Goal: Find specific page/section: Find specific page/section

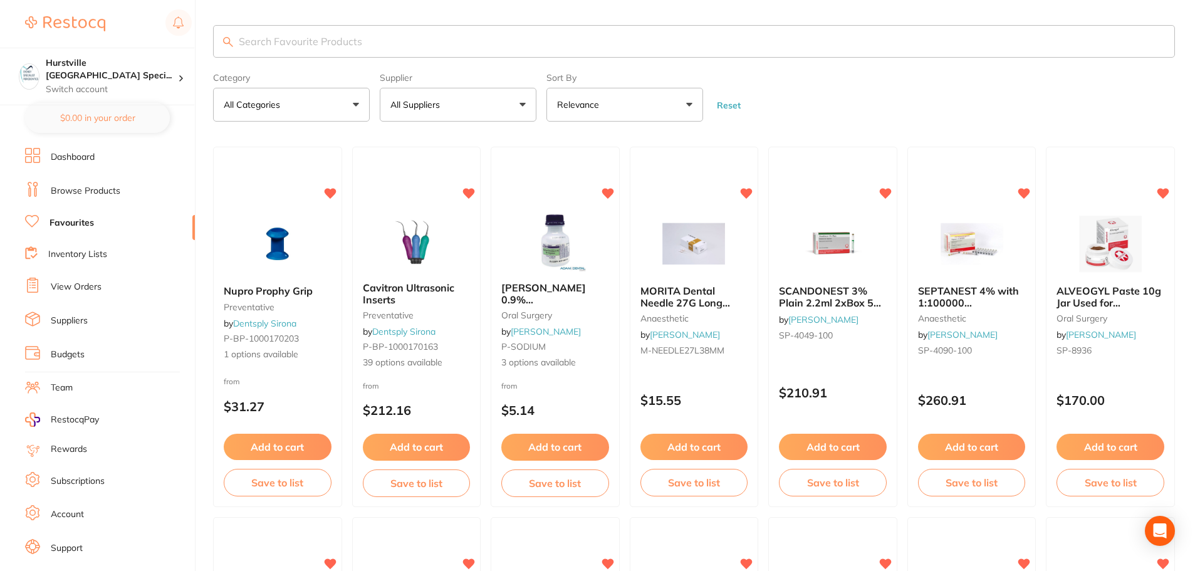
click at [519, 106] on button "All Suppliers" at bounding box center [458, 105] width 157 height 34
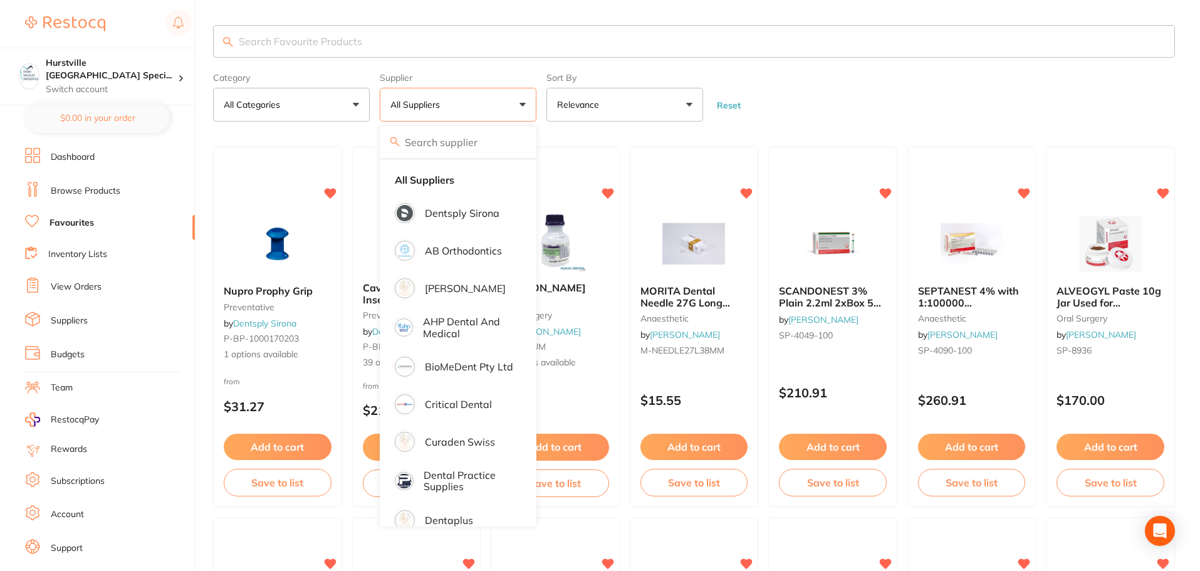
click at [454, 43] on input "search" at bounding box center [694, 41] width 962 height 33
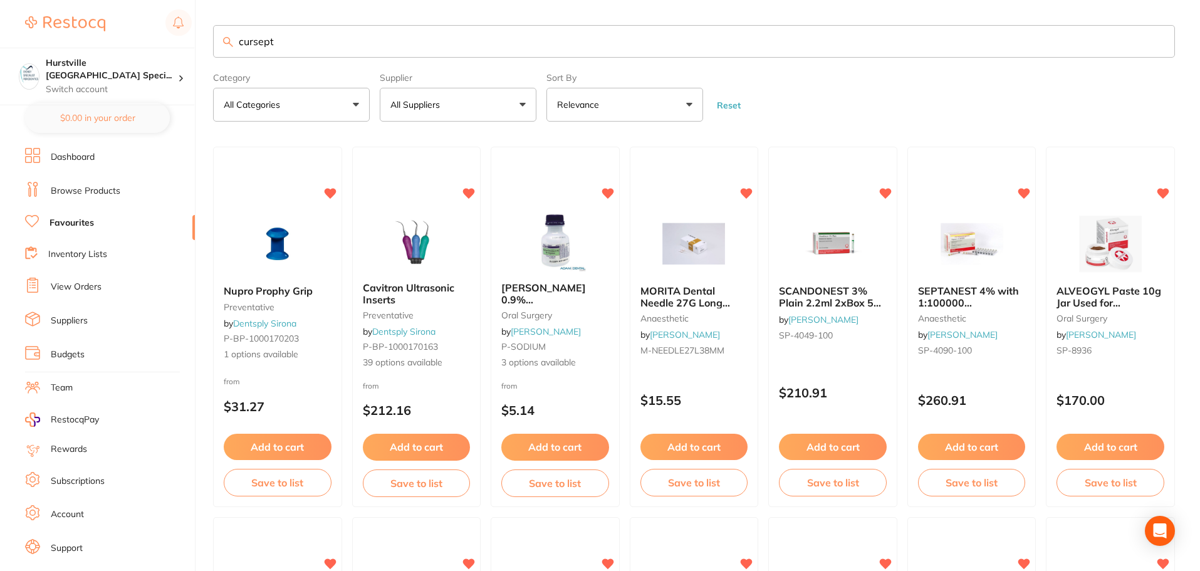
type input "cursept"
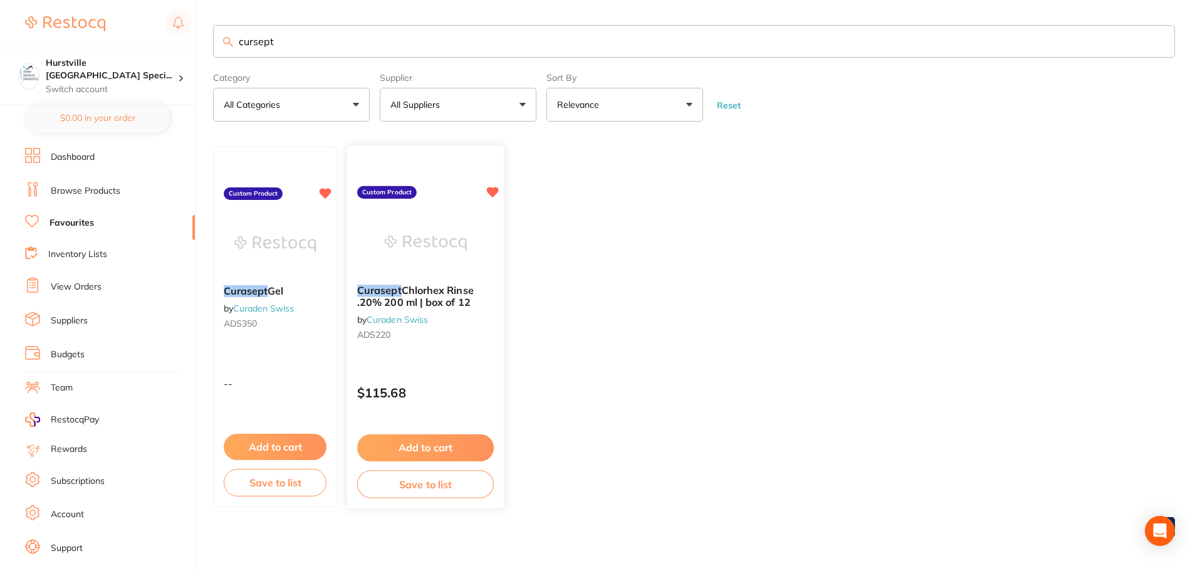
click at [464, 246] on img at bounding box center [425, 243] width 82 height 63
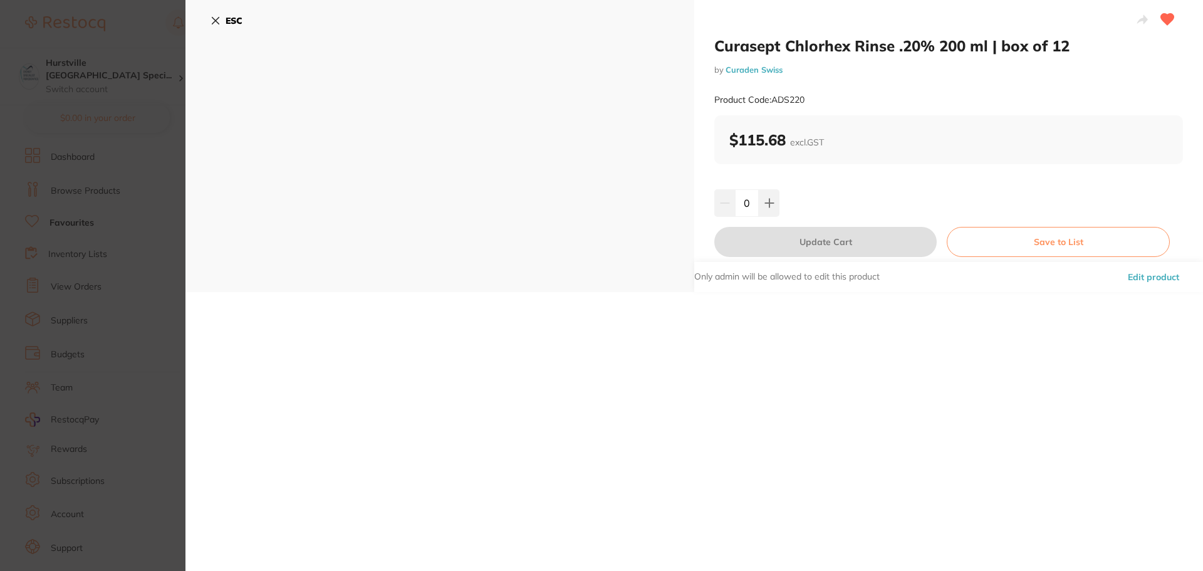
click at [219, 19] on icon at bounding box center [216, 21] width 10 height 10
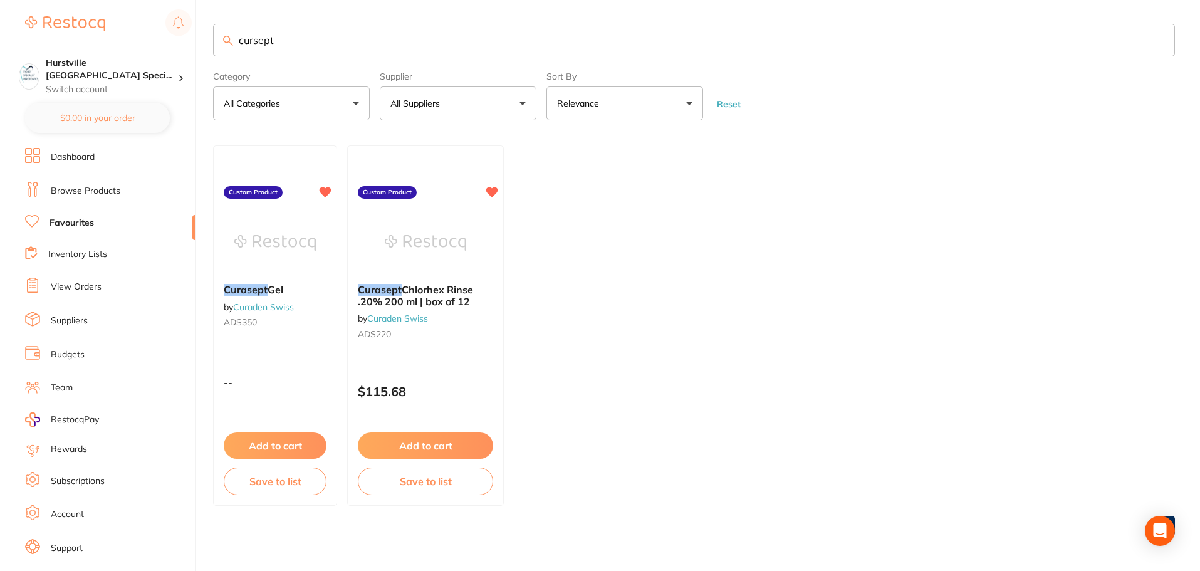
click at [93, 219] on link "Favourites" at bounding box center [71, 223] width 44 height 13
